Goal: Task Accomplishment & Management: Use online tool/utility

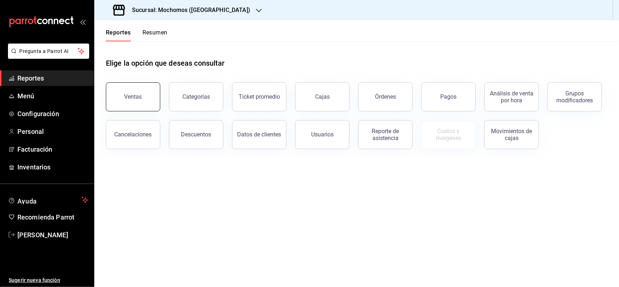
click at [140, 102] on button "Ventas" at bounding box center [133, 96] width 54 height 29
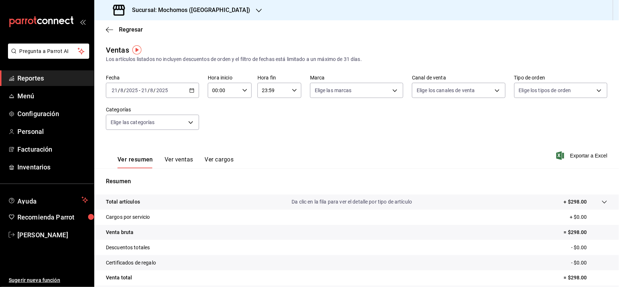
click at [170, 88] on div "[DATE] [DATE] - [DATE] [DATE]" at bounding box center [152, 90] width 93 height 15
click at [137, 146] on span "Semana actual" at bounding box center [140, 145] width 56 height 8
click at [571, 158] on span "Exportar a Excel" at bounding box center [583, 155] width 50 height 9
